Goal: Obtain resource: Download file/media

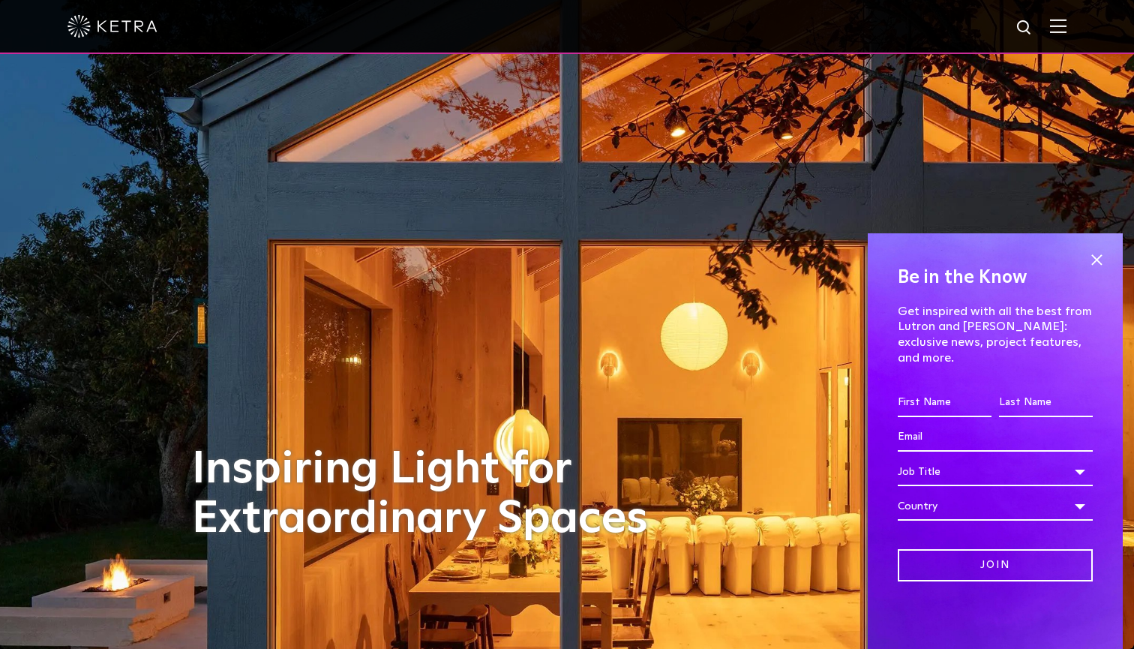
click at [1058, 25] on img at bounding box center [1058, 26] width 17 height 14
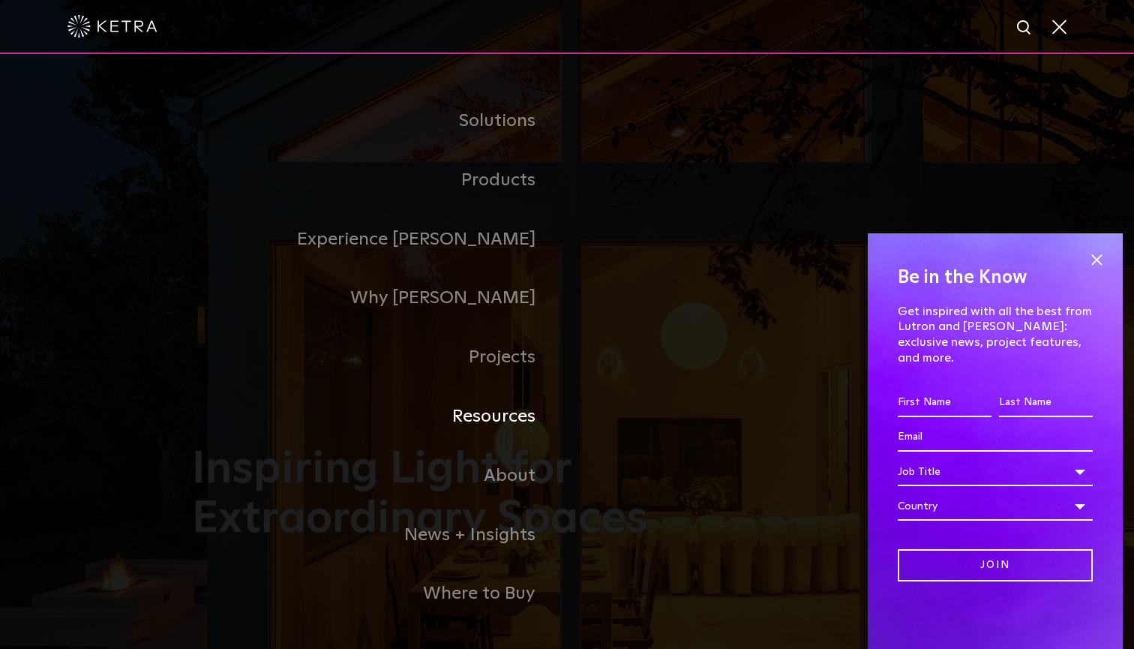
click at [514, 416] on link "Resources" at bounding box center [379, 416] width 375 height 59
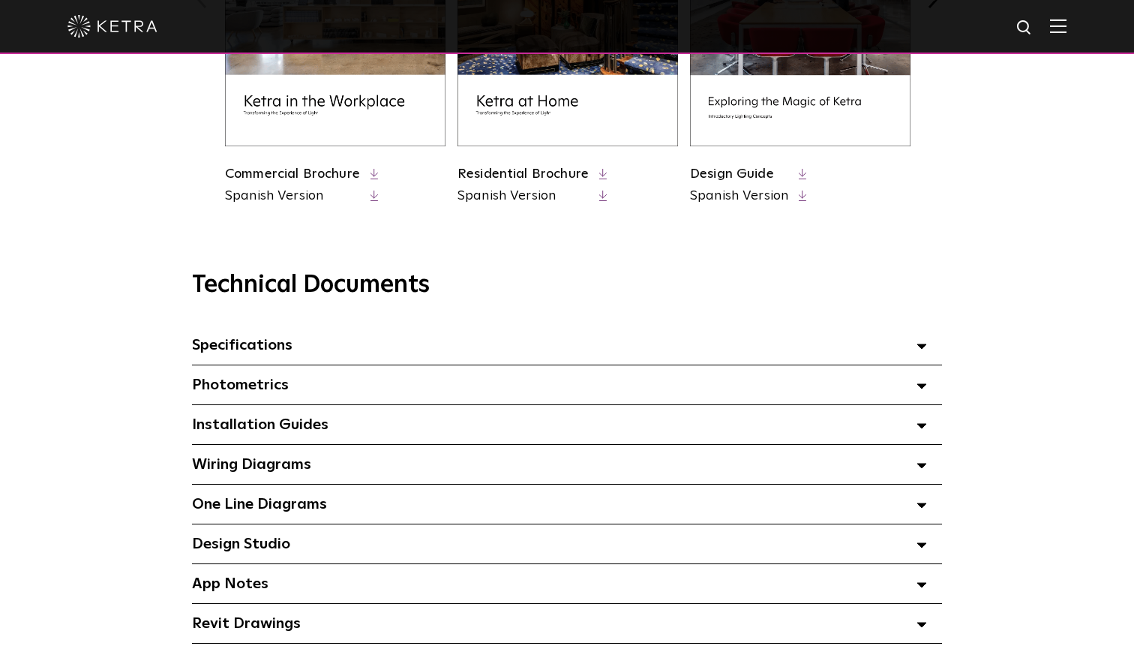
scroll to position [858, 0]
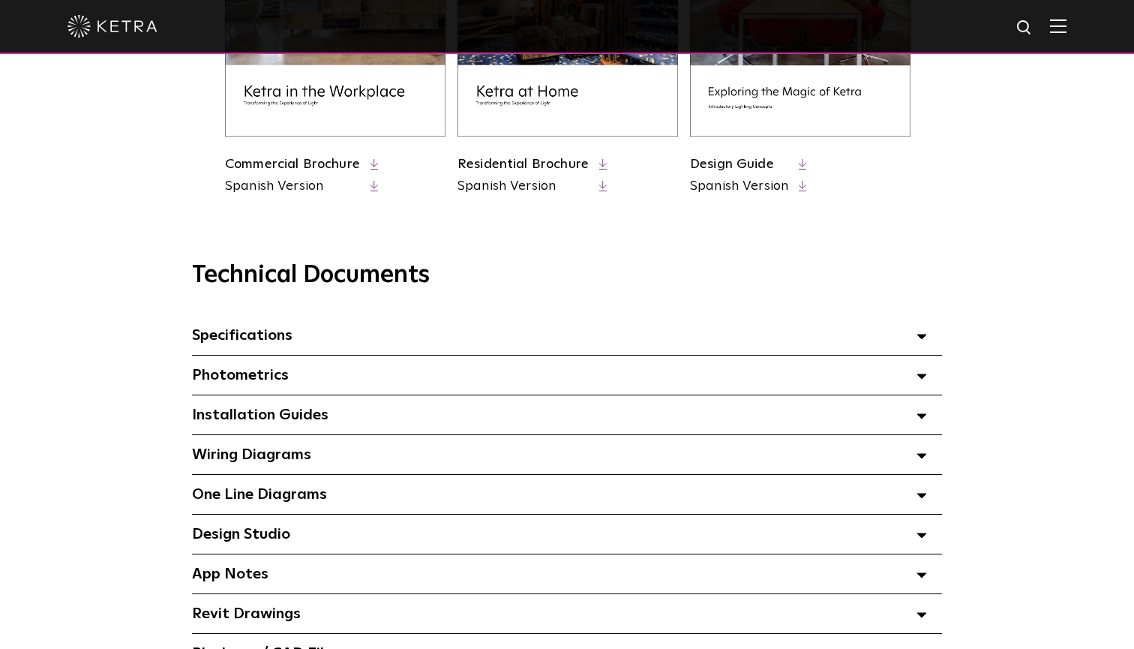
click at [266, 407] on span "Installation Guides Select checkboxes to use the bulk download option below" at bounding box center [260, 414] width 137 height 15
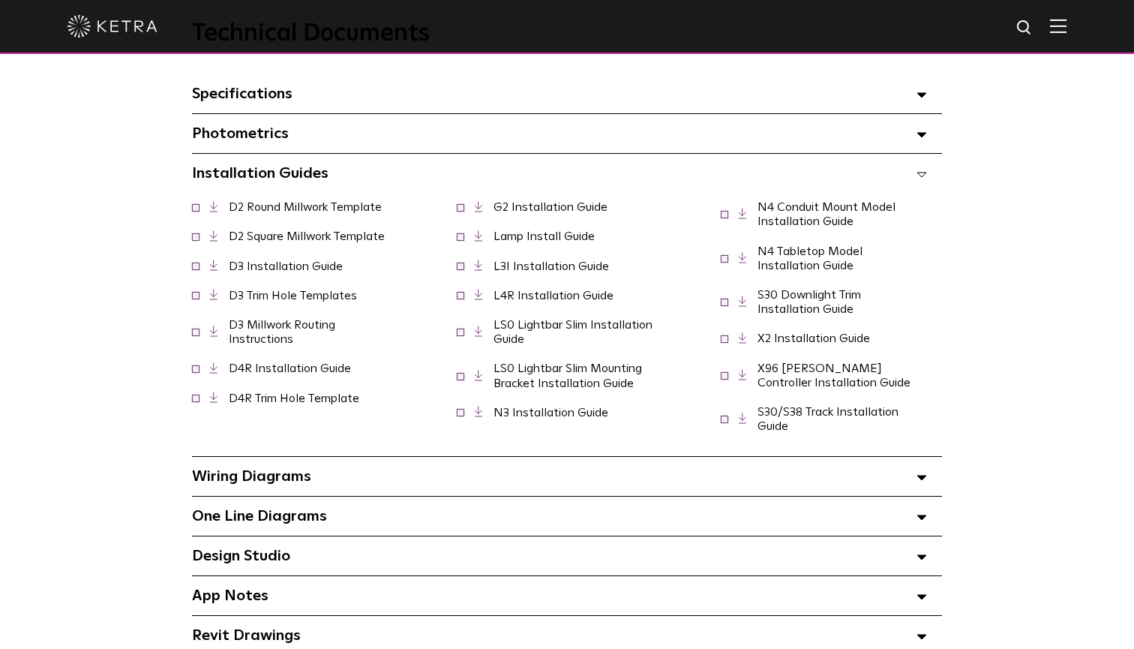
scroll to position [1110, 0]
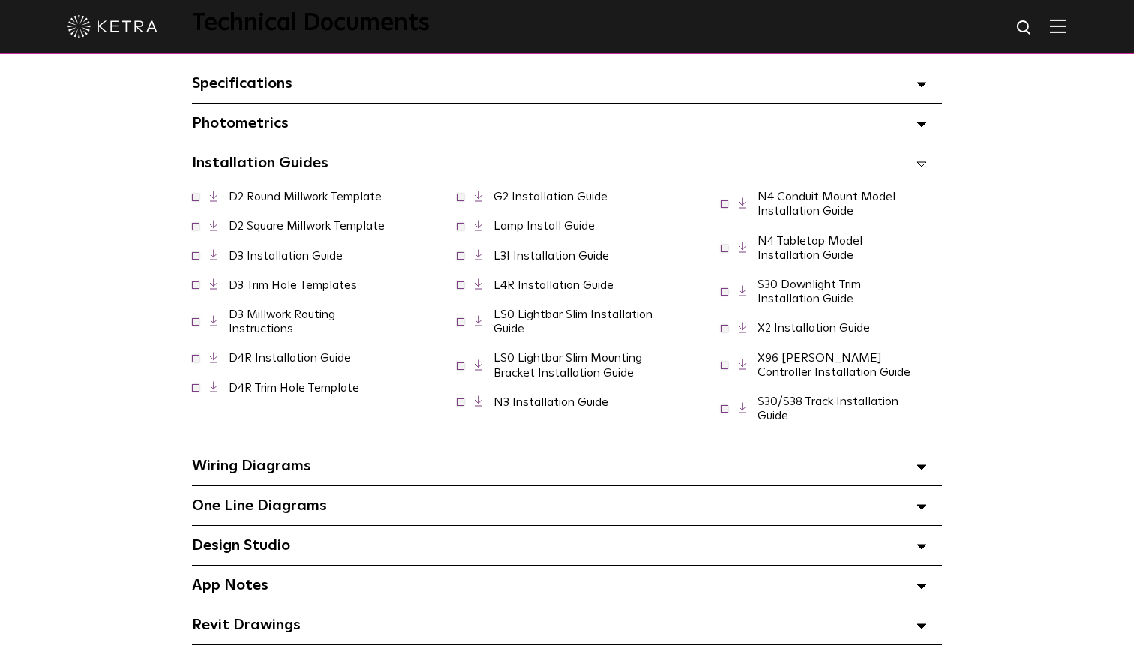
click at [257, 476] on div "Wiring Diagrams Select checkboxes to use the bulk download option below" at bounding box center [567, 465] width 750 height 39
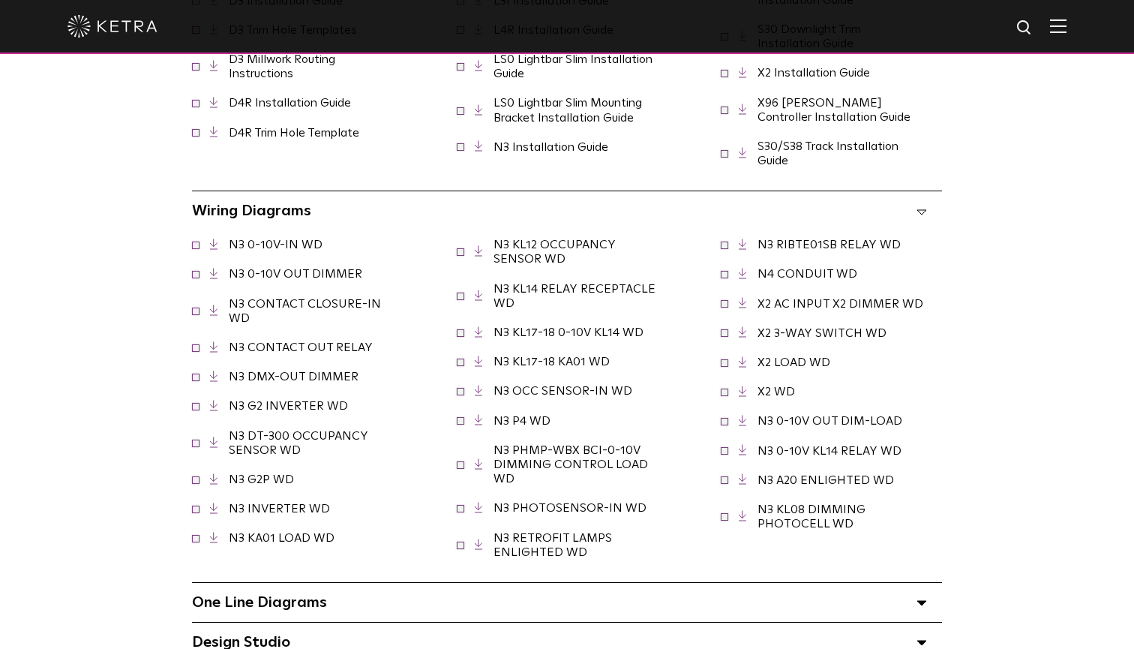
scroll to position [1355, 0]
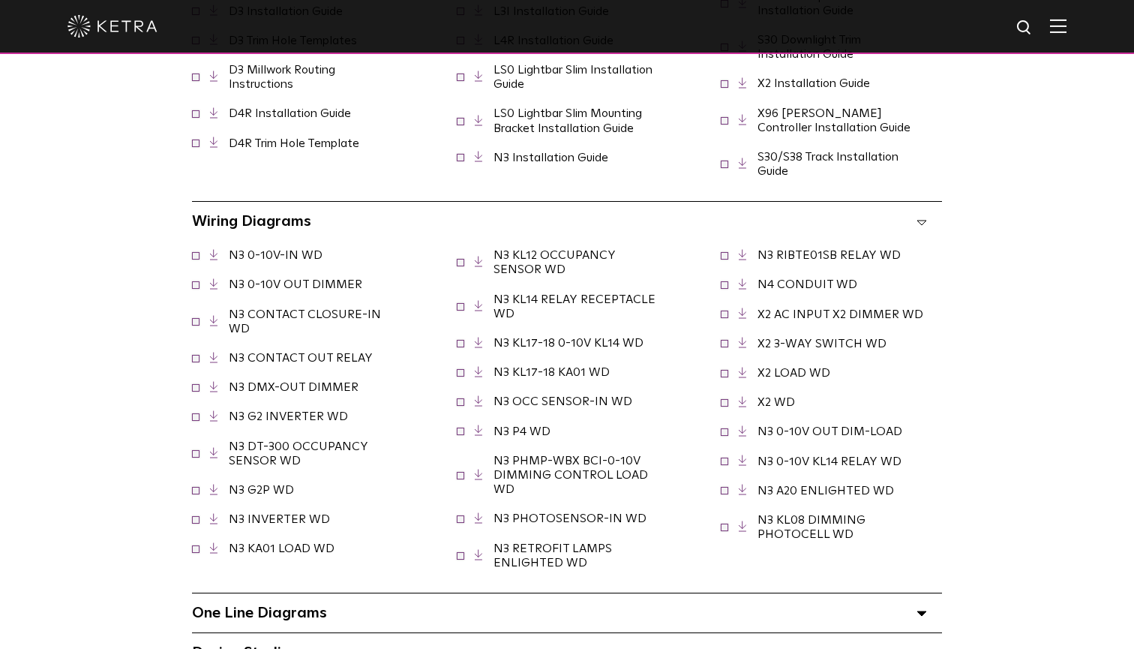
click at [289, 354] on link "N3 CONTACT OUT RELAY" at bounding box center [301, 358] width 144 height 12
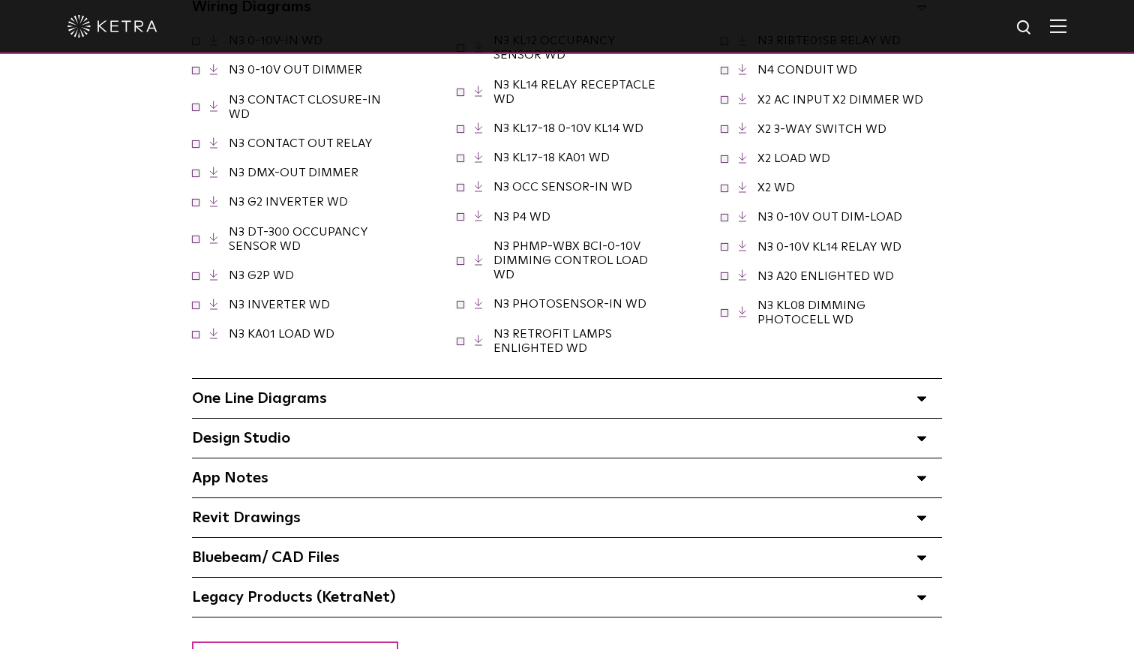
scroll to position [1603, 0]
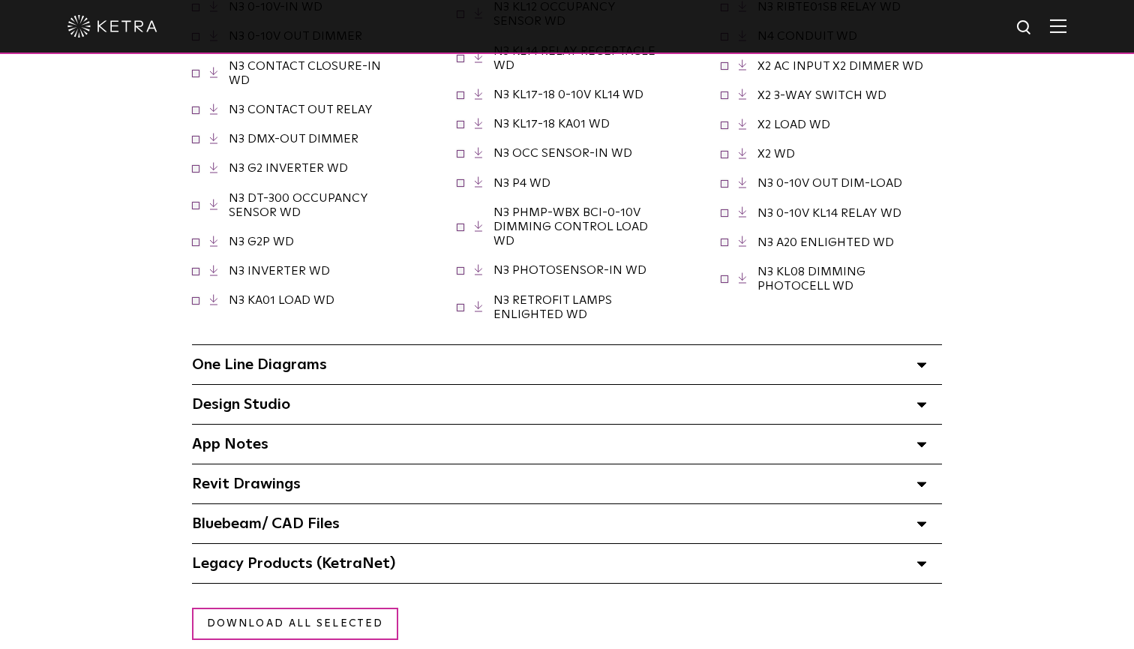
click at [249, 363] on span "One Line Diagrams Select checkboxes to use the bulk download option below" at bounding box center [259, 364] width 135 height 15
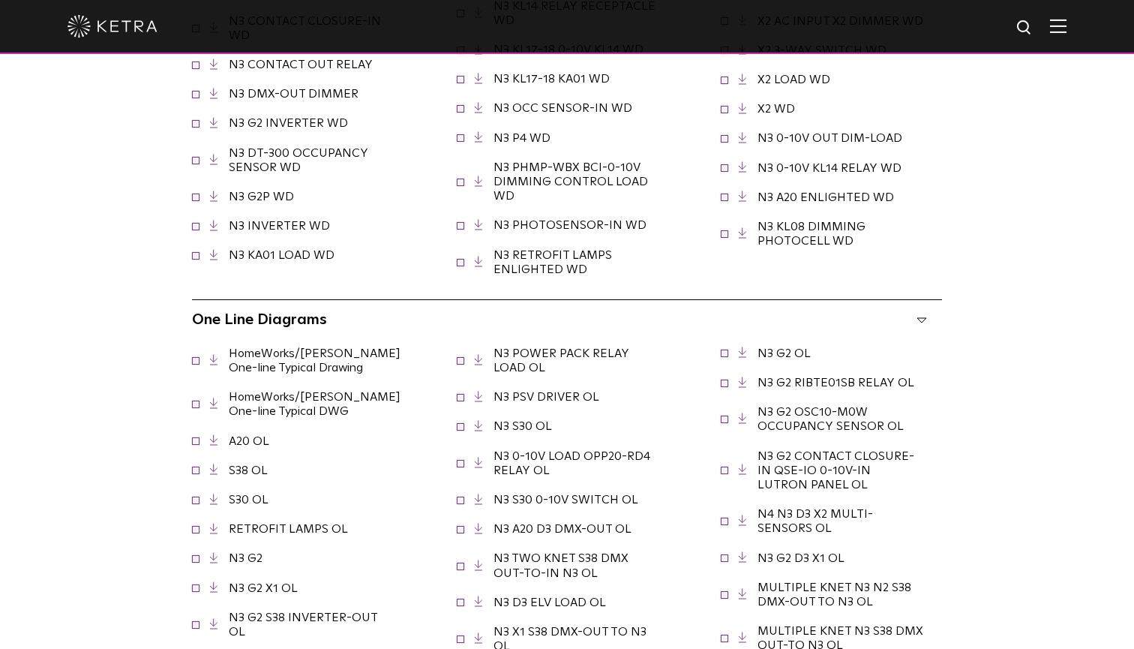
scroll to position [1650, 0]
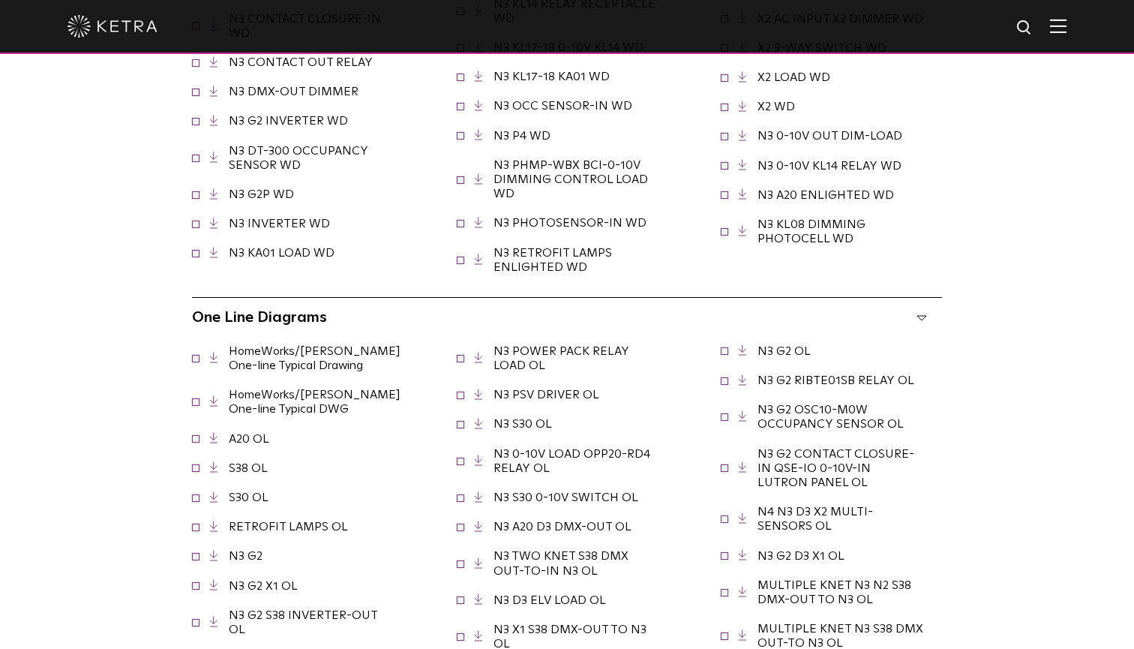
click at [249, 354] on link "HomeWorks/Ketra One-line Typical Drawing" at bounding box center [315, 358] width 172 height 26
click at [256, 347] on link "HomeWorks/[PERSON_NAME] One-line Typical Drawing" at bounding box center [315, 358] width 172 height 26
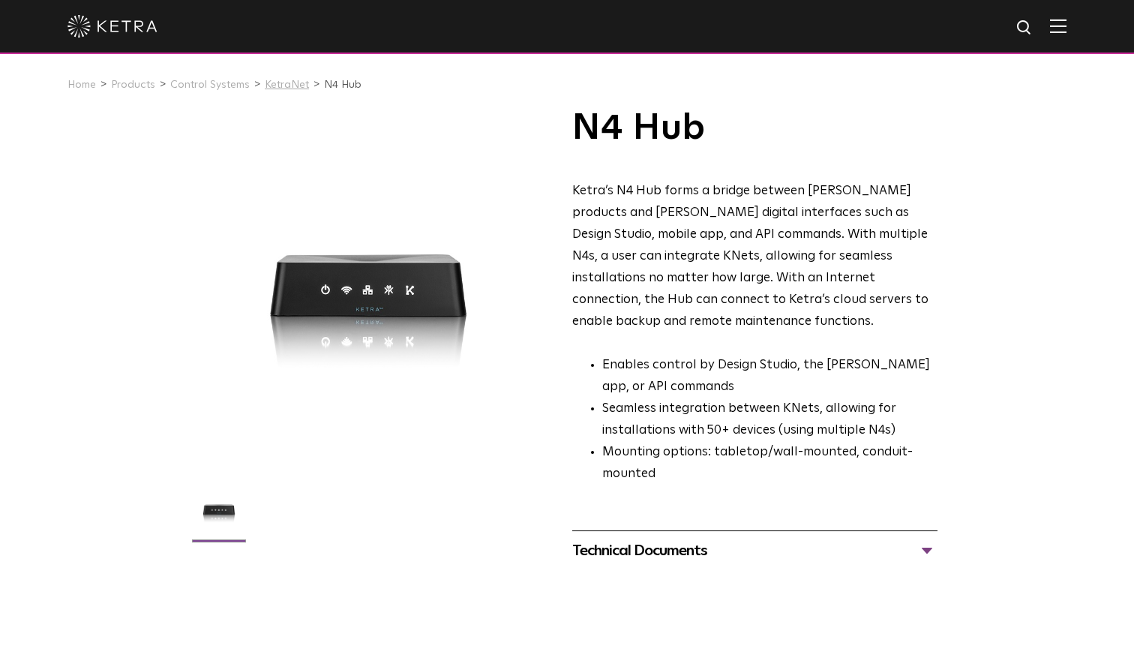
click at [293, 83] on link "KetraNet" at bounding box center [287, 85] width 44 height 11
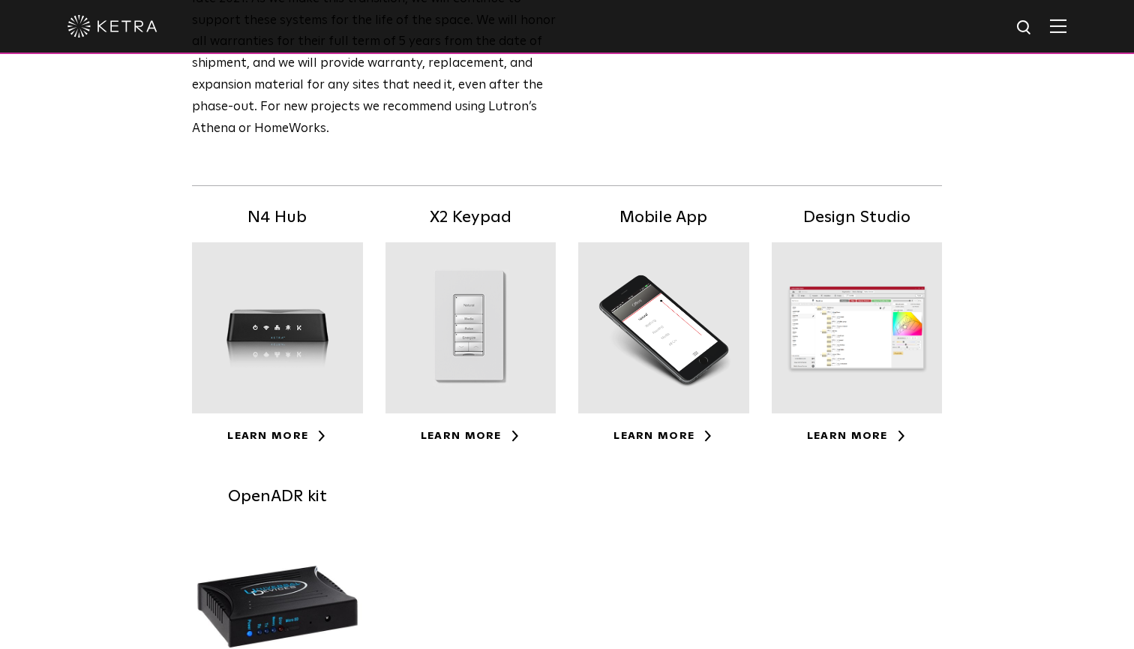
scroll to position [223, 0]
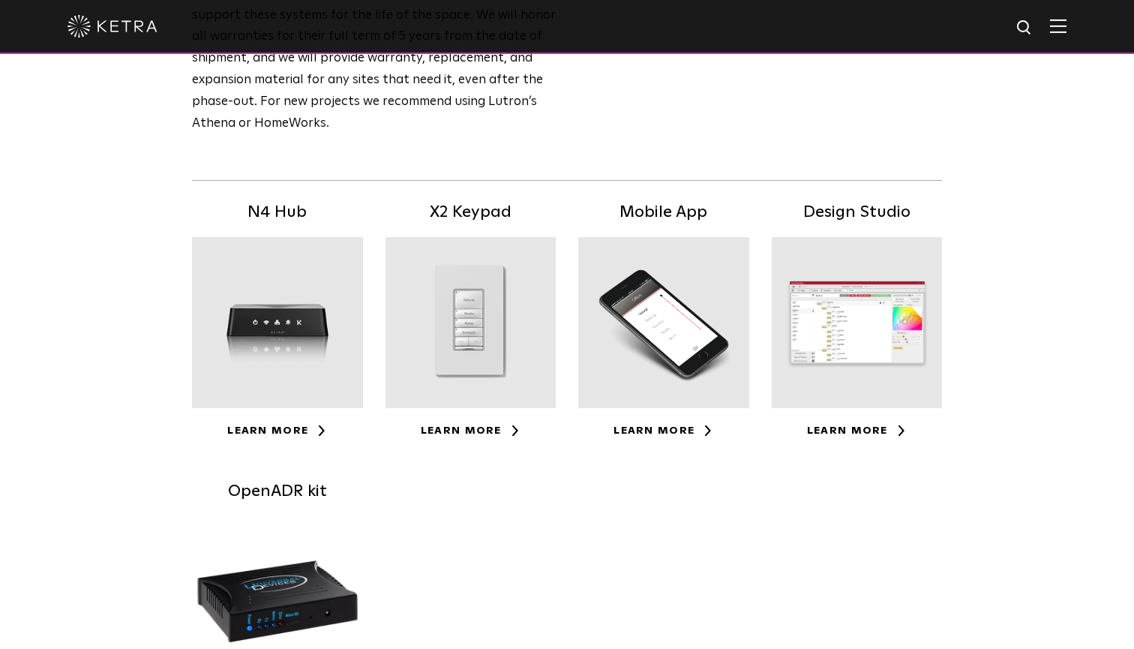
click at [416, 293] on div at bounding box center [471, 322] width 171 height 171
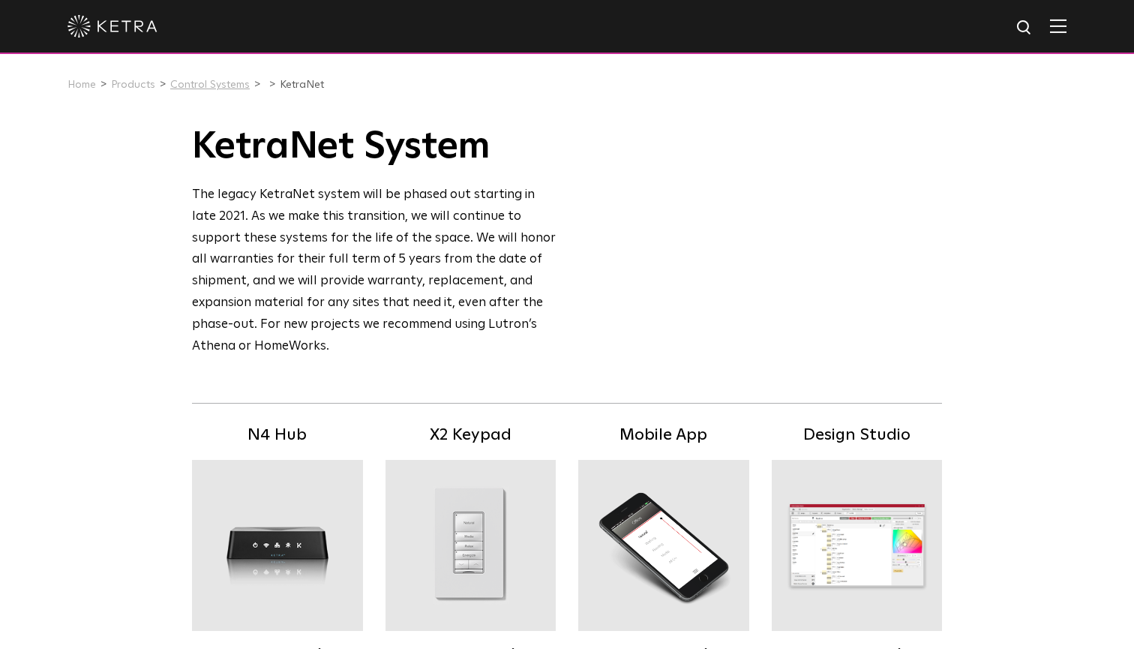
click at [199, 86] on link "Control Systems" at bounding box center [210, 85] width 80 height 11
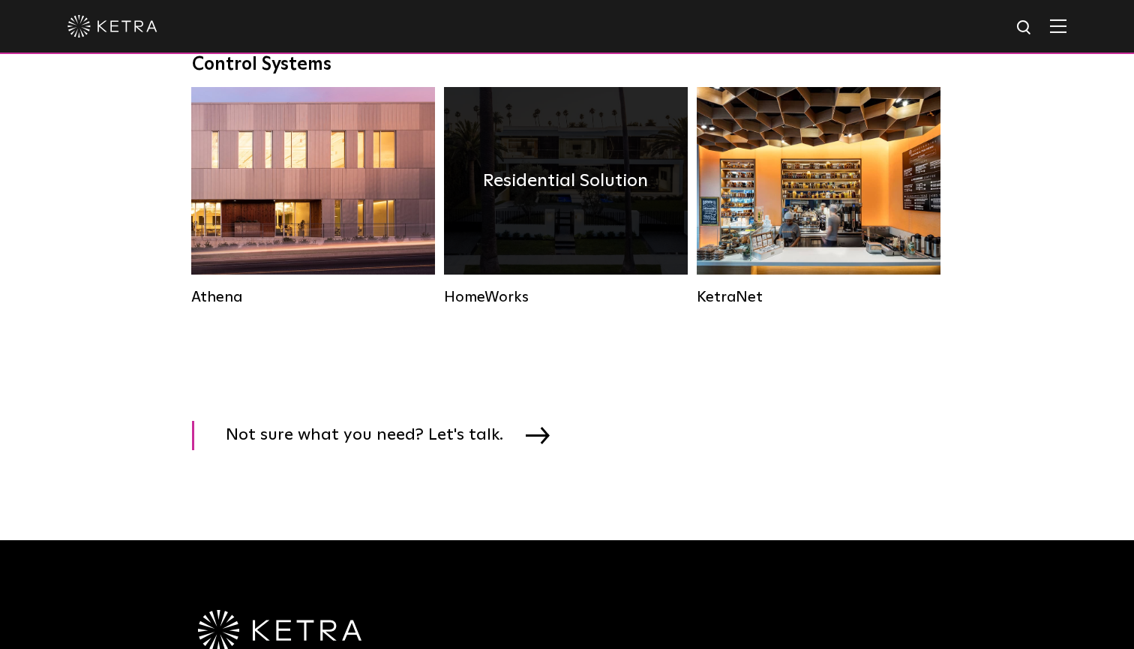
click at [530, 205] on div "Residential Solution" at bounding box center [566, 181] width 244 height 188
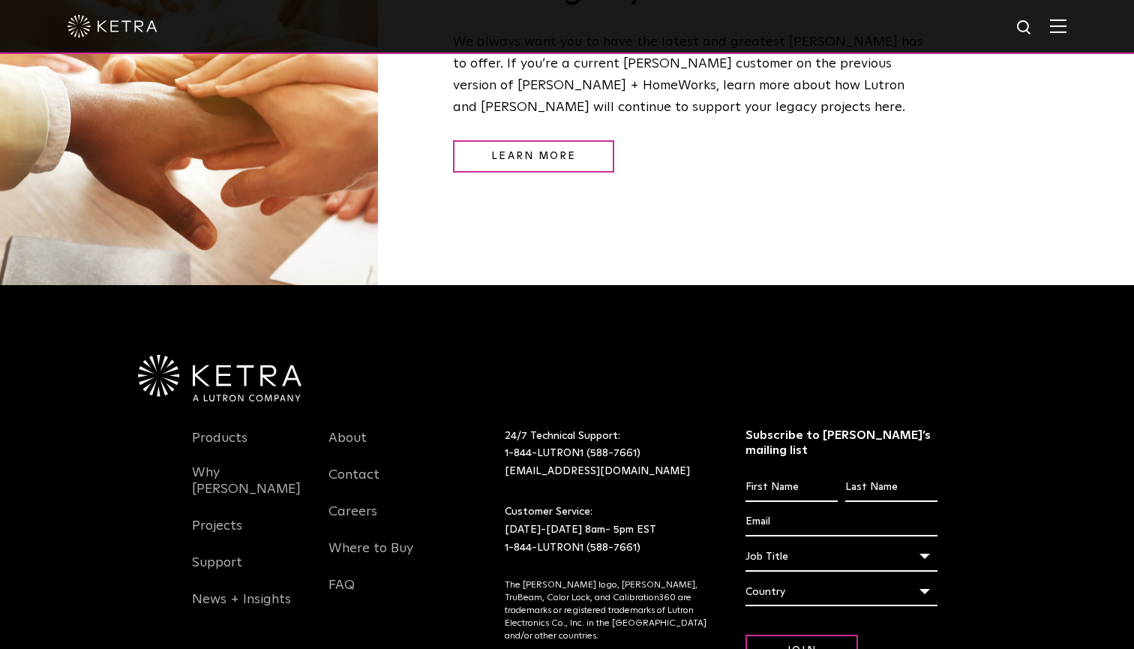
scroll to position [1968, 0]
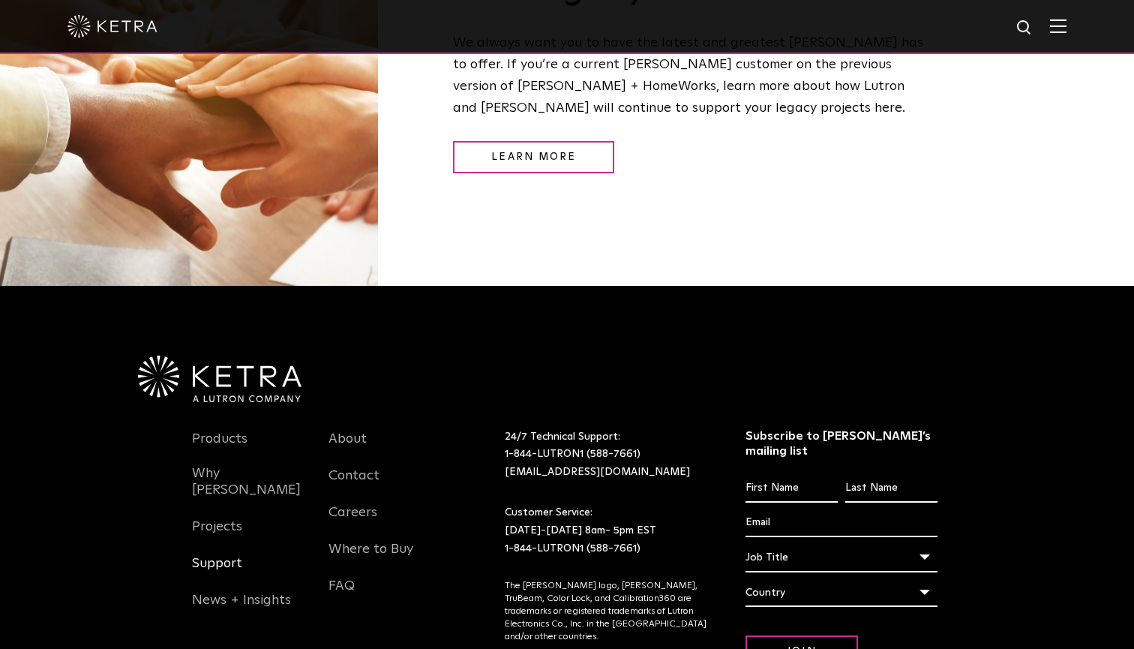
click at [205, 555] on link "Support" at bounding box center [217, 572] width 50 height 35
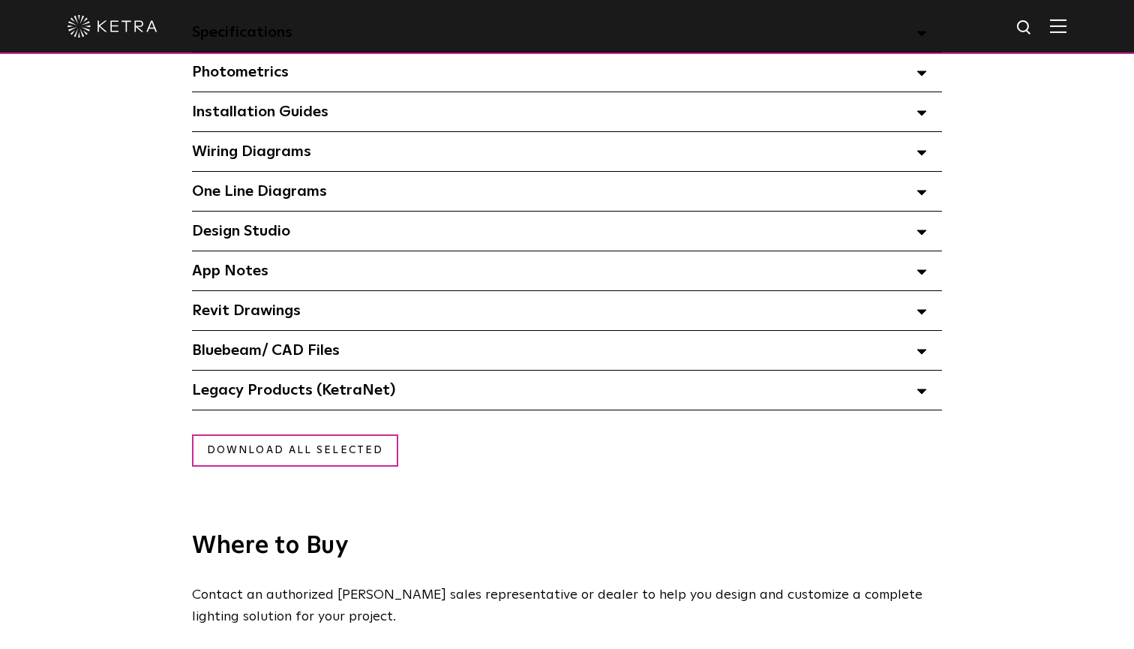
scroll to position [1158, 0]
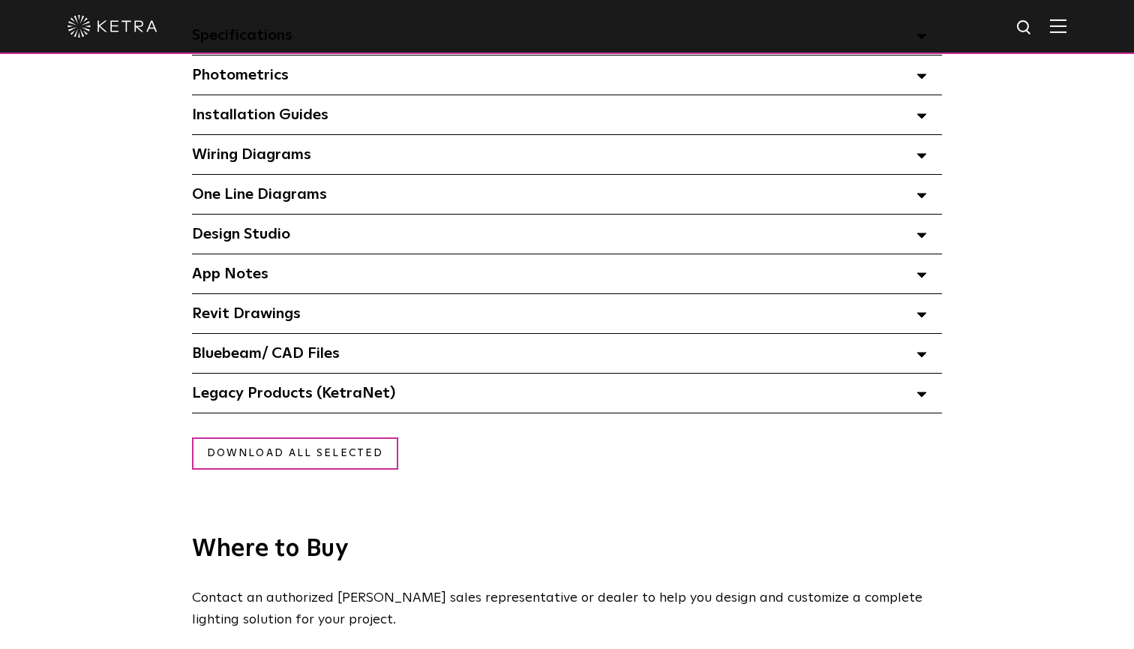
click at [257, 194] on span "One Line Diagrams Select checkboxes to use the bulk download option below" at bounding box center [259, 194] width 135 height 15
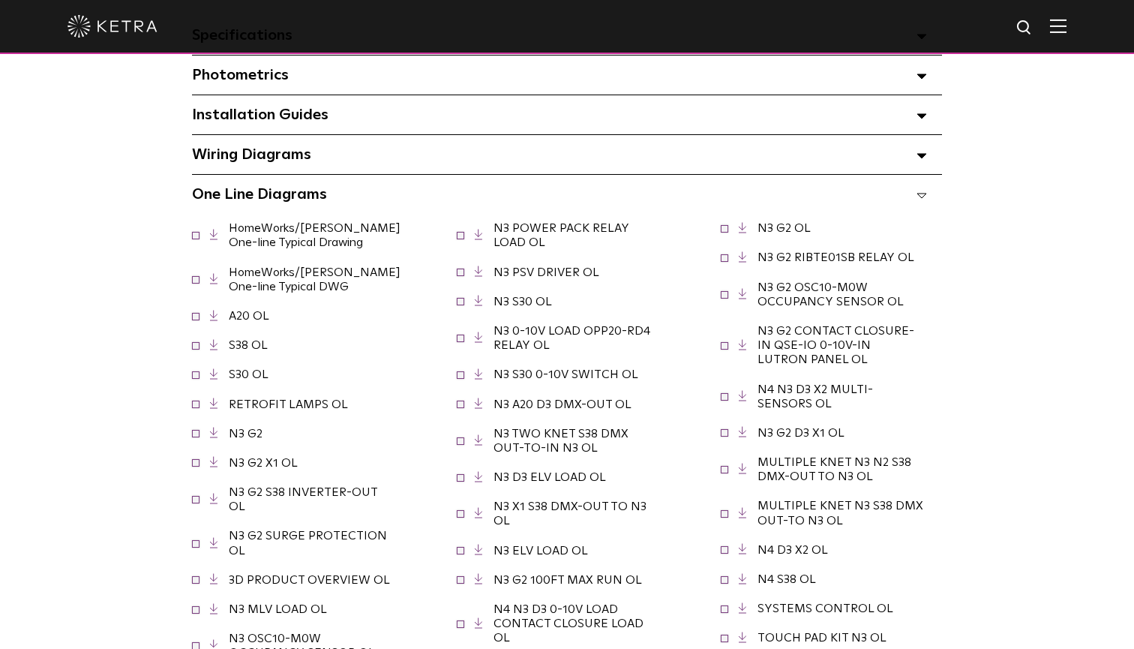
click at [239, 147] on span "Wiring Diagrams Select checkboxes to use the bulk download option below" at bounding box center [251, 154] width 119 height 15
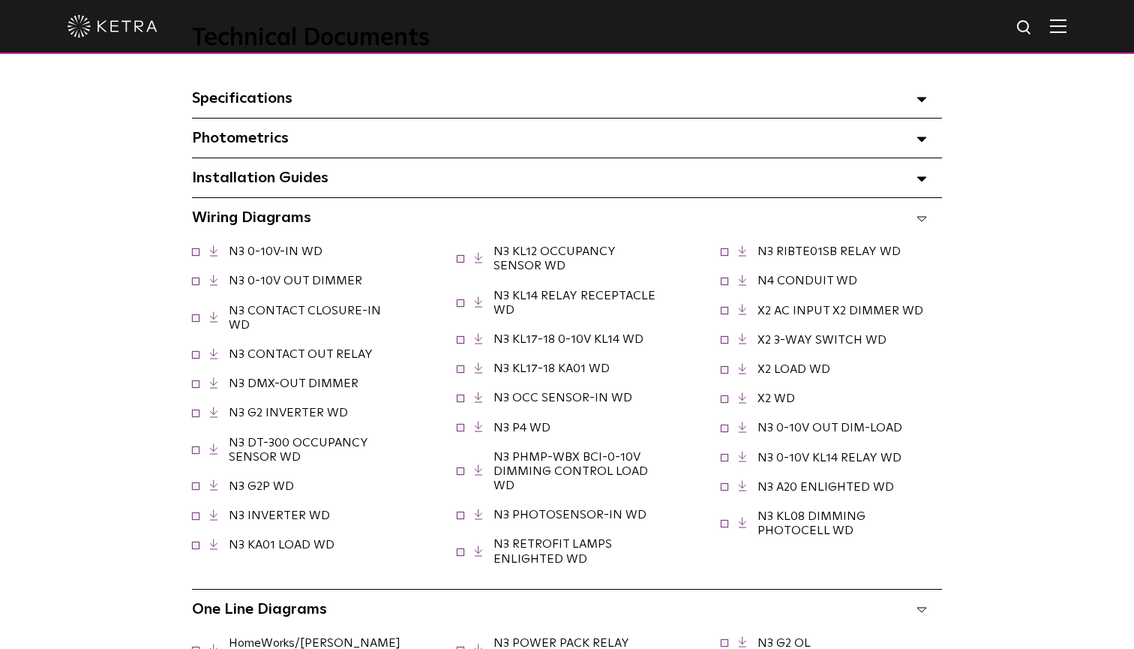
scroll to position [1085, 0]
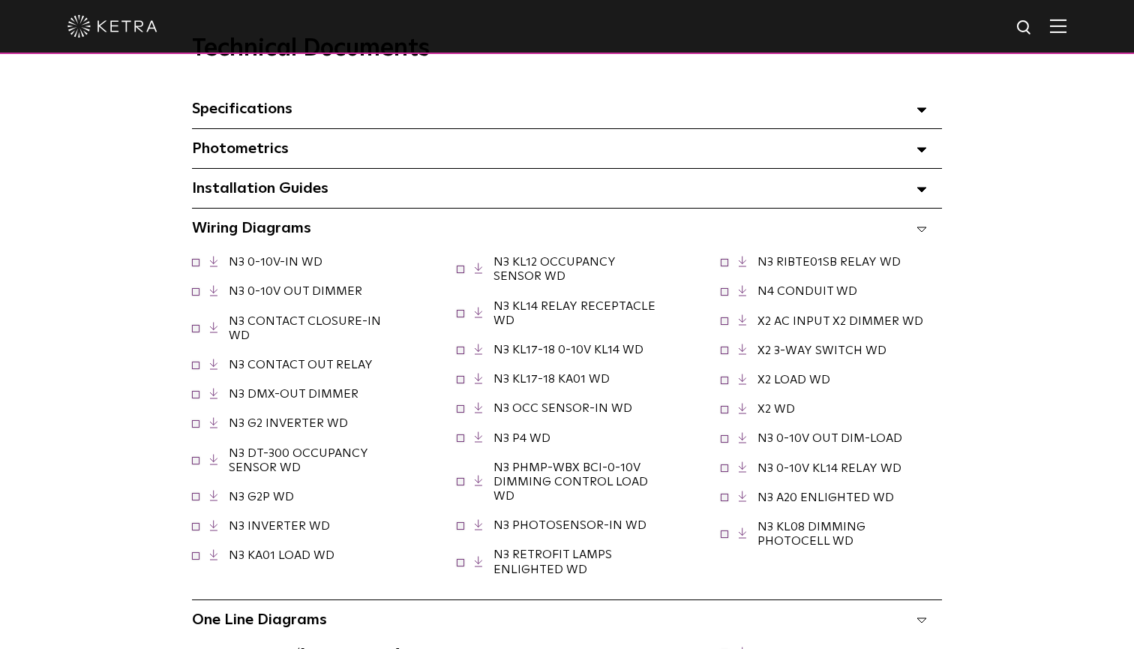
click at [238, 182] on span "Installation Guides Select checkboxes to use the bulk download option below" at bounding box center [260, 188] width 137 height 15
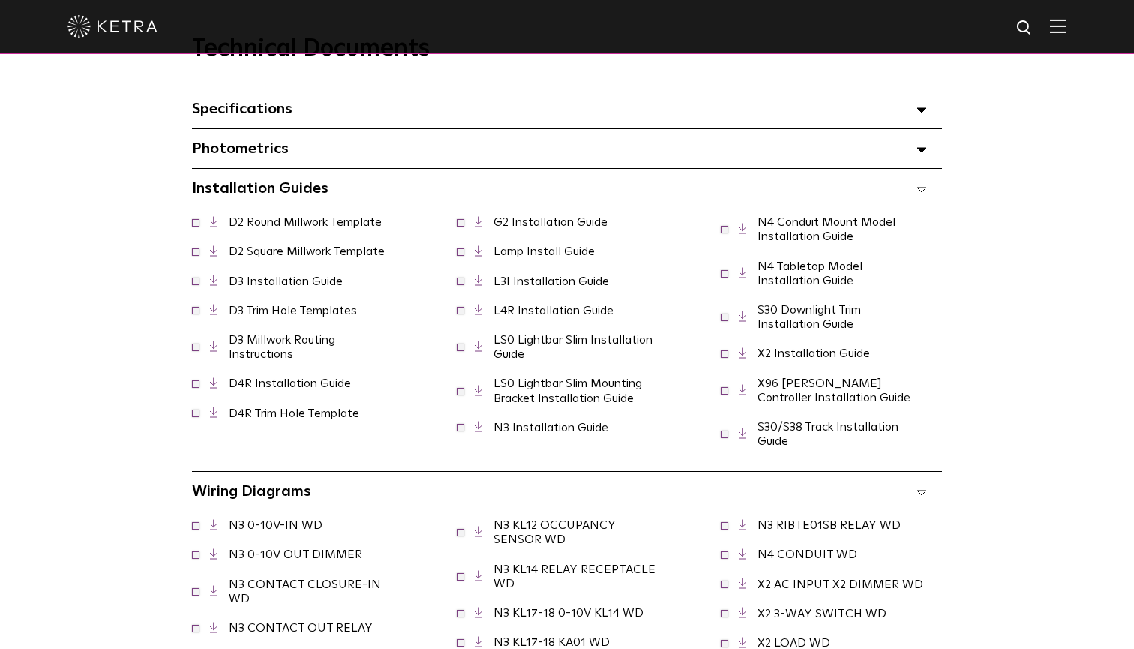
click at [536, 425] on link "N3 Installation Guide" at bounding box center [551, 428] width 115 height 12
click at [283, 280] on link "D3 Installation Guide" at bounding box center [286, 281] width 114 height 12
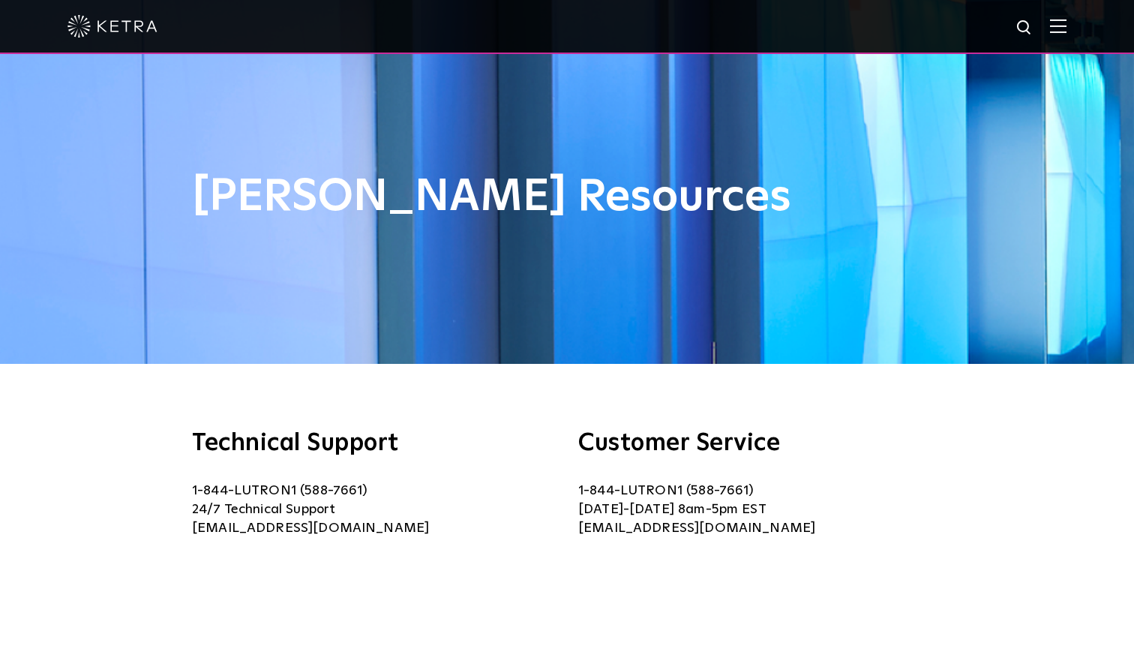
scroll to position [0, 0]
